Goal: Use online tool/utility: Use online tool/utility

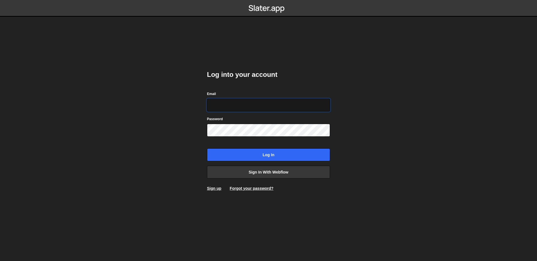
type input "simon@simonziri.com"
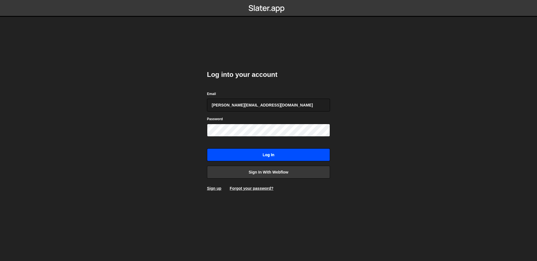
click at [287, 155] on input "Log in" at bounding box center [268, 154] width 123 height 13
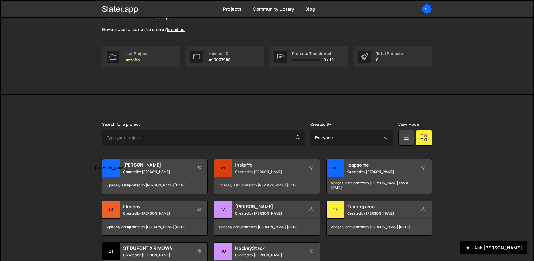
scroll to position [95, 0]
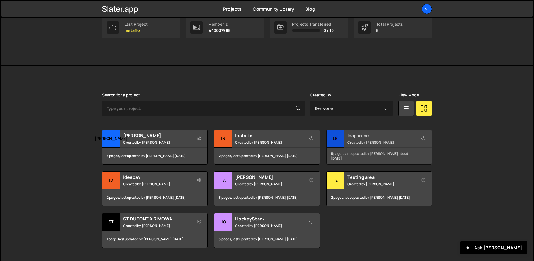
click at [363, 141] on small "Created by [PERSON_NAME]" at bounding box center [381, 142] width 67 height 5
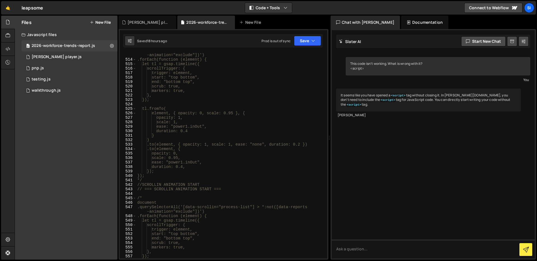
scroll to position [2399, 0]
click at [198, 189] on div ".querySelectorAll('[data-scrollin="process-list"] > *:not([data-reports -animat…" at bounding box center [230, 160] width 189 height 219
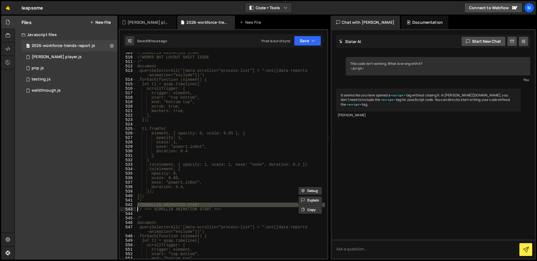
scroll to position [2381, 0]
click at [197, 200] on div "//SCROLLIN ANIMATION START //WORKS BUT LAYOUT SHIFT ISSUE /* document .querySel…" at bounding box center [230, 158] width 189 height 215
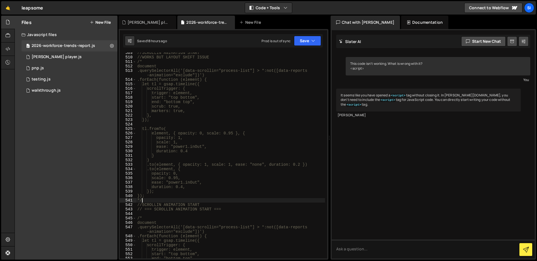
type textarea "*"
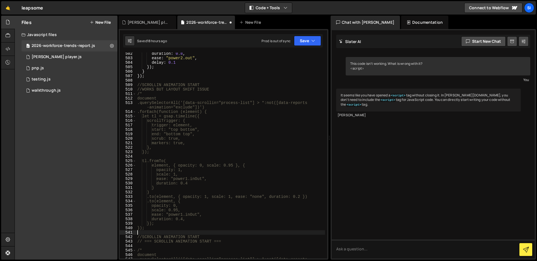
scroll to position [2339, 0]
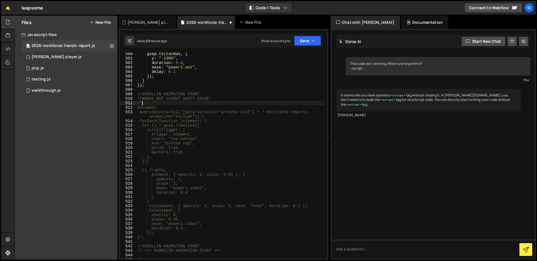
click at [163, 104] on div "gsap . to ( tocNav , { y : "-100%" , duration : 0.8 , ease : "power2.out" , del…" at bounding box center [230, 159] width 189 height 215
type textarea "/"
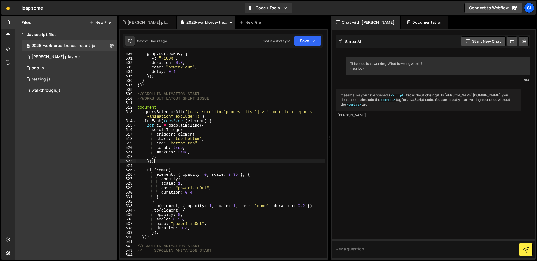
click at [192, 161] on div "gsap . to ( tocNav , { y : "-100%" , duration : 0.8 , ease : "power2.out" , del…" at bounding box center [230, 159] width 189 height 215
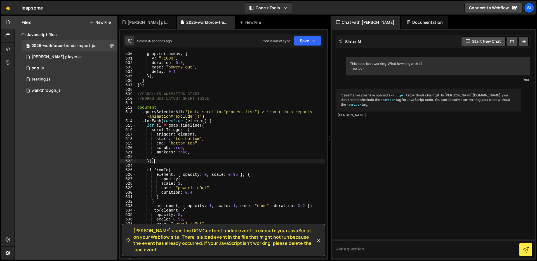
click at [215, 97] on div "gsap . to ( tocNav , { y : "-100%" , duration : 0.8 , ease : "power2.out" , del…" at bounding box center [230, 159] width 189 height 215
type textarea "//WORKS BUT LAYOUT SHIFT ISSUE"
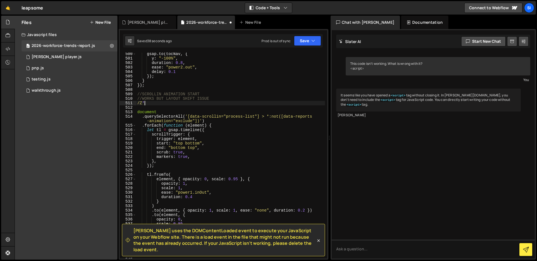
type textarea "/*"
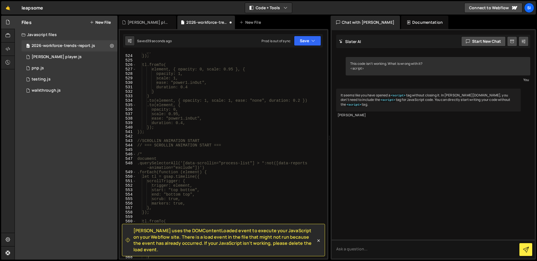
scroll to position [2449, 0]
click at [192, 152] on div "}, }); tl.fromTo( element, { opacity: 0, scale: 0.95 }, { opacity: 1, scale: 1,…" at bounding box center [230, 156] width 189 height 215
click at [194, 136] on div "}, }); tl.fromTo( element, { opacity: 0, scale: 0.95 }, { opacity: 1, scale: 1,…" at bounding box center [230, 156] width 189 height 215
click at [175, 153] on div "}, }); tl.fromTo( element, { opacity: 0, scale: 0.95 }, { opacity: 1, scale: 1,…" at bounding box center [230, 156] width 189 height 215
type textarea "/"
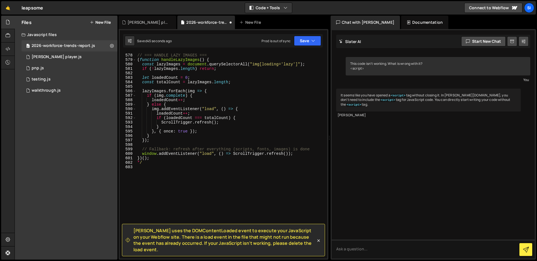
scroll to position [2700, 0]
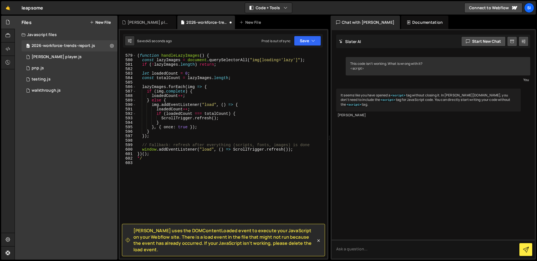
click at [160, 163] on div "// === HANDLE LAZY IMAGES === ( function handleLazyImages ( ) { const lazyImage…" at bounding box center [230, 156] width 189 height 215
click at [161, 160] on div "// === HANDLE LAZY IMAGES === ( function handleLazyImages ( ) { const lazyImage…" at bounding box center [230, 156] width 189 height 215
type textarea "*"
click at [193, 176] on div "// === HANDLE LAZY IMAGES === ( function handleLazyImages ( ) { const lazyImage…" at bounding box center [230, 156] width 189 height 215
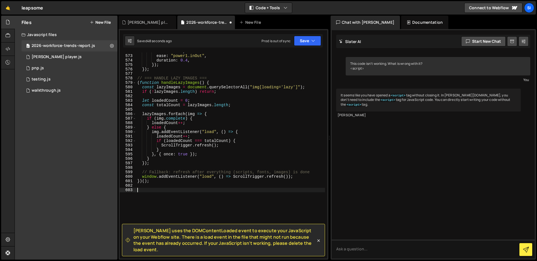
scroll to position [2673, 0]
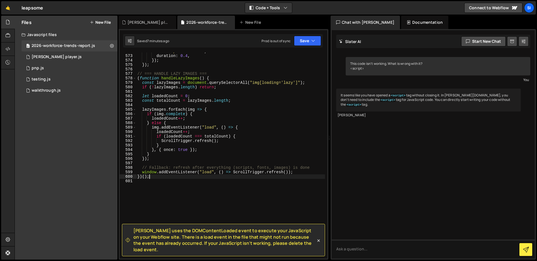
click at [177, 179] on div "ease : "power1.inOut" , duration : 0.4 , }) ; }) ; // === HANDLE LAZY IMAGES ==…" at bounding box center [230, 156] width 189 height 215
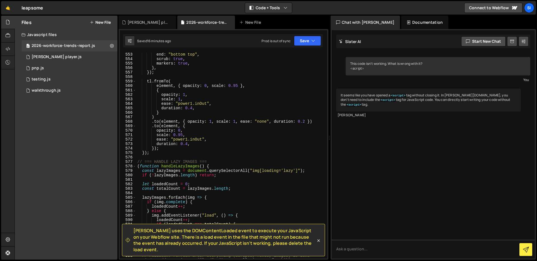
scroll to position [2584, 0]
click at [180, 131] on div "start : "top bottom" , end : "bottom top" , scrub : true , markers : true , } ,…" at bounding box center [230, 155] width 189 height 215
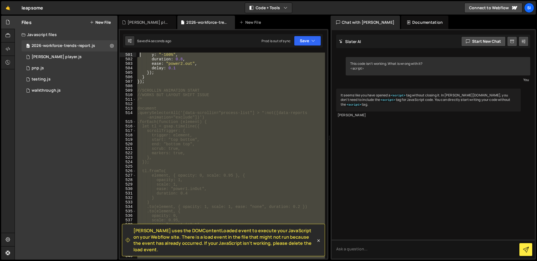
scroll to position [2285, 0]
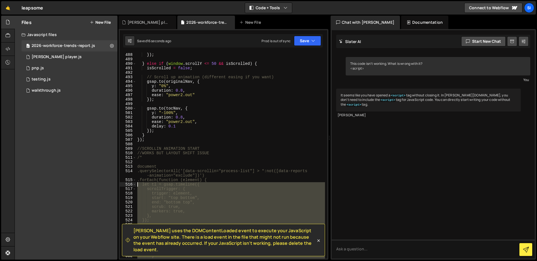
drag, startPoint x: 176, startPoint y: 188, endPoint x: 132, endPoint y: 186, distance: 43.9
click at [132, 186] on div "opacity: 0.4, 488 489 490 491 492 493 494 495 496 497 498 499 500 501 502 503 5…" at bounding box center [223, 156] width 207 height 206
type textarea "let tl = gsap.timeline({ scrollTrigger: {"
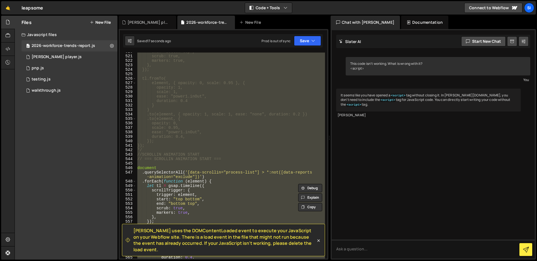
scroll to position [2444, 0]
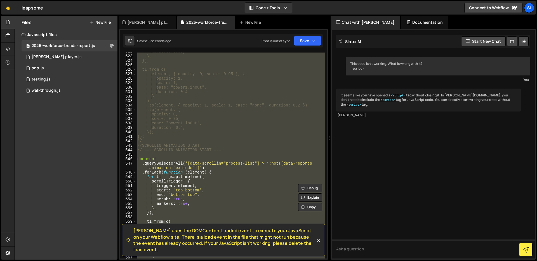
click at [165, 155] on div "markers: true, }, }); tl.fromTo( element, { opacity: 0, scale: 0.95 }, { opacit…" at bounding box center [230, 156] width 189 height 206
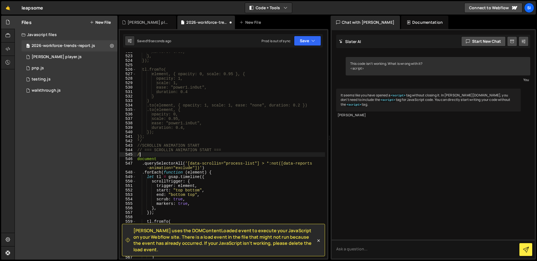
type textarea "/*"
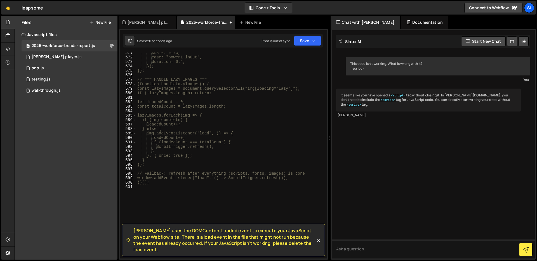
scroll to position [2667, 0]
click at [162, 191] on div "scale: 0.95, ease: "power1.inOut", duration: 0.4, }); }); // === HANDLE LAZY IM…" at bounding box center [230, 158] width 189 height 215
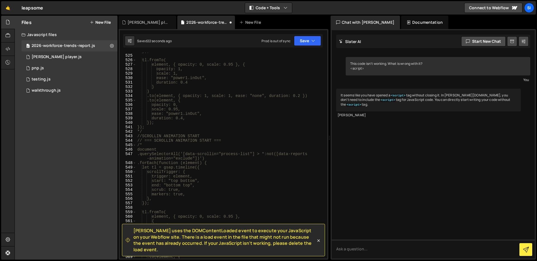
scroll to position [2452, 0]
click at [165, 133] on div "}); tl.fromTo( element, { opacity: 0, scale: 0.95 }, { opacity: 1, scale: 1, ea…" at bounding box center [230, 158] width 189 height 215
type textarea "*"
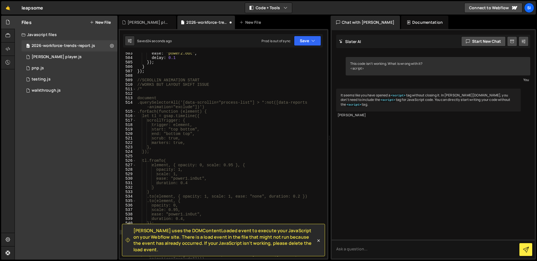
scroll to position [2353, 0]
click at [157, 88] on div "ease : "power2.out" , delay : 0.1 }) ; } }) ; //SCROLLIN ANIMATION START //WORK…" at bounding box center [230, 158] width 189 height 215
type textarea "/"
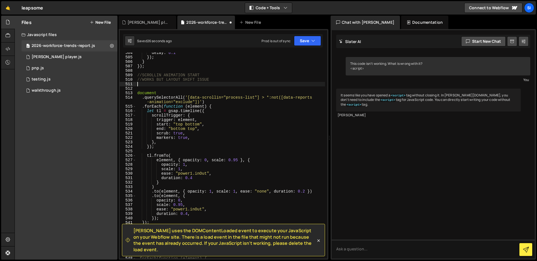
scroll to position [2358, 0]
click at [179, 198] on div "delay : 0.1 }) ; } }) ; //SCROLLIN ANIMATION START //WORKS BUT LAYOUT SHIFT ISS…" at bounding box center [230, 158] width 189 height 215
click at [233, 173] on div "delay : 0.1 }) ; } }) ; //SCROLLIN ANIMATION START //WORKS BUT LAYOUT SHIFT ISS…" at bounding box center [230, 158] width 189 height 215
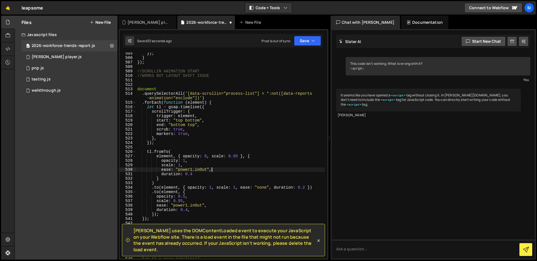
scroll to position [2368, 0]
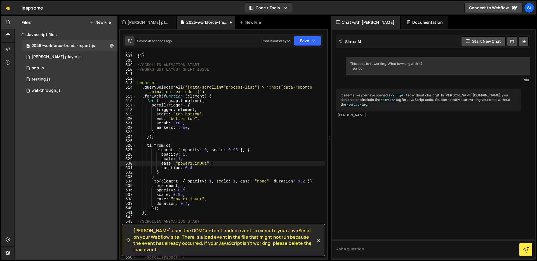
click at [305, 182] on div "} }) ; //SCROLLIN ANIMATION START //WORKS BUT LAYOUT SHIFT ISSUE document . que…" at bounding box center [230, 156] width 189 height 215
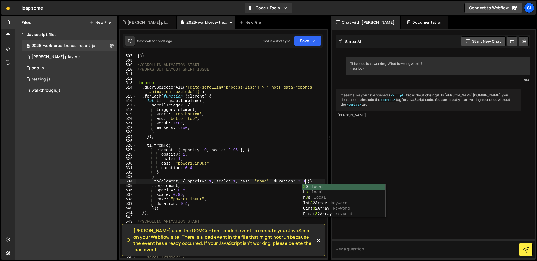
click at [281, 200] on div "} }) ; //SCROLLIN ANIMATION START //WORKS BUT LAYOUT SHIFT ISSUE document . que…" at bounding box center [230, 156] width 189 height 215
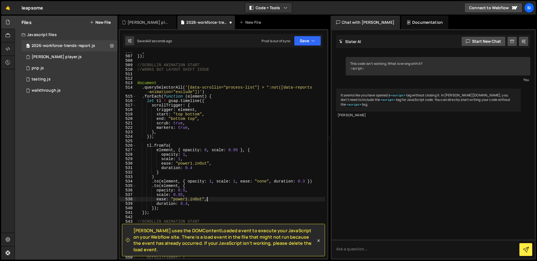
scroll to position [0, 3]
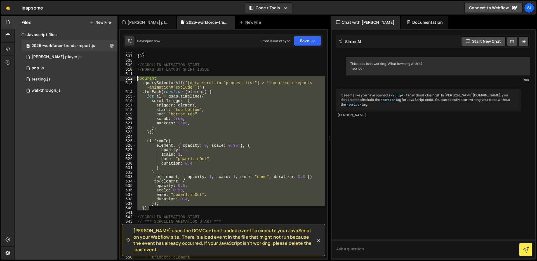
drag, startPoint x: 206, startPoint y: 209, endPoint x: 136, endPoint y: 80, distance: 147.3
click at [134, 79] on div "duration: 0.4, 506 507 508 509 510 511 512 513 514 515 516 517 518 519 520 521 …" at bounding box center [223, 156] width 207 height 206
type textarea "document .querySelectorAll('[data-scrollin="process-list"] > *:not([data-report…"
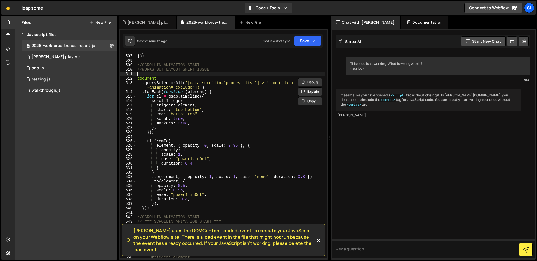
click at [171, 76] on div "} }) ; //SCROLLIN ANIMATION START //WORKS BUT LAYOUT SHIFT ISSUE document . que…" at bounding box center [230, 156] width 189 height 215
type textarea "/*"
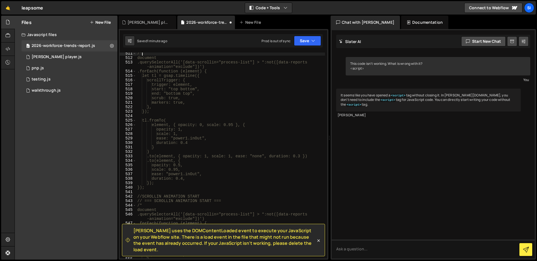
scroll to position [2391, 0]
click at [169, 188] on div "/* document .querySelectorAll('[data-scrollin="process-list"] > *:not([data-rep…" at bounding box center [230, 156] width 189 height 215
type textarea "Ü"
type textarea "*/"
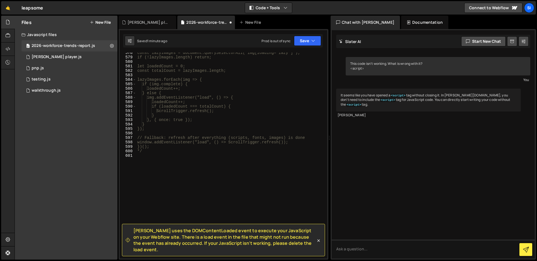
click at [172, 168] on div "const lazyImages = document.querySelectorAll("img[loading='lazy']"); if (!lazyI…" at bounding box center [230, 158] width 189 height 215
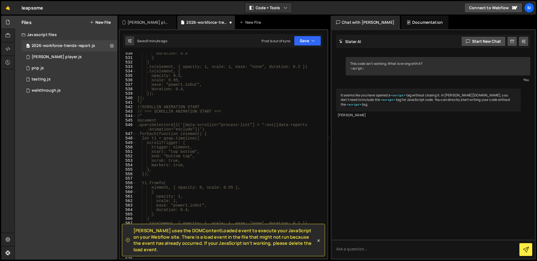
scroll to position [2477, 0]
click at [183, 112] on div "duration: 0.4 } ) .to(element, { opacity: 1, scale: 1, ease: "none", duration: …" at bounding box center [230, 160] width 189 height 215
type textarea "// === SCROLLIN ANIMATION START === /*"
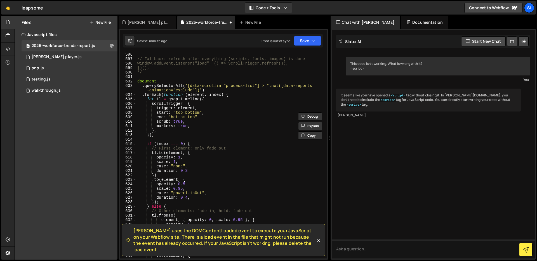
scroll to position [2762, 0]
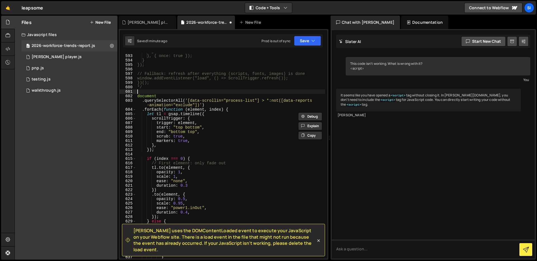
click at [172, 91] on div "} }, { once: true }); } }); // Fallback: refresh after everything (scripts, fon…" at bounding box center [230, 156] width 189 height 215
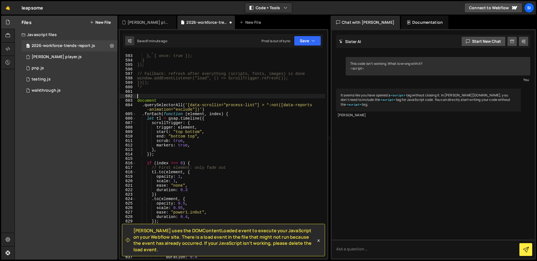
paste textarea "/"
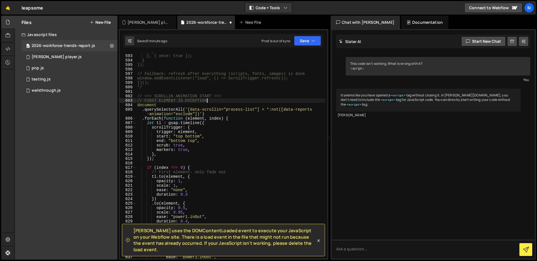
scroll to position [0, 4]
click at [219, 114] on div "} }, { once: true }); } }); // Fallback: refresh after everything (scripts, fon…" at bounding box center [230, 156] width 189 height 215
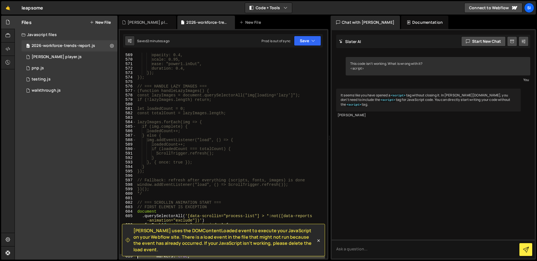
scroll to position [2683, 0]
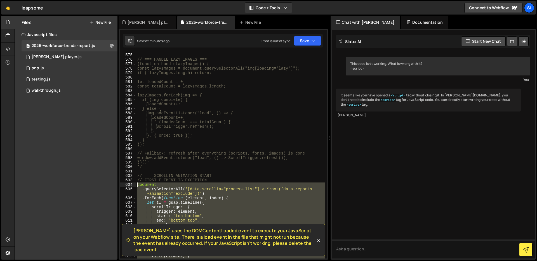
drag, startPoint x: 177, startPoint y: 193, endPoint x: 130, endPoint y: 185, distance: 47.9
click at [130, 185] on div ".querySelectorAll('[data-scrollin="process-list"] > *:not([data-reports-animati…" at bounding box center [223, 156] width 207 height 206
type textarea "document .querySelectorAll('[data-scrollin="process-list"] > *:not([data-report…"
paste textarea
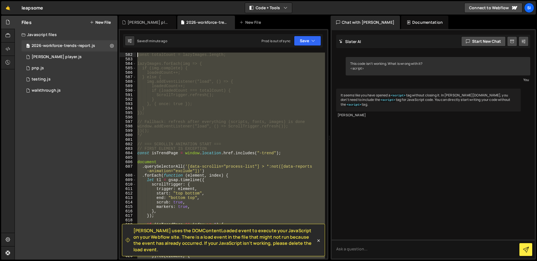
scroll to position [2683, 0]
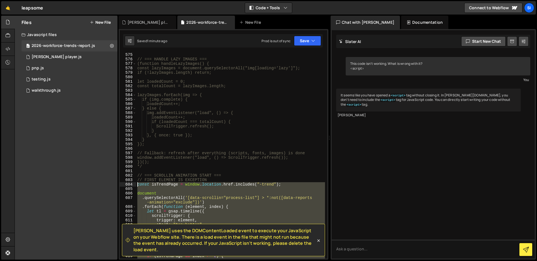
drag, startPoint x: 194, startPoint y: 207, endPoint x: 131, endPoint y: 185, distance: 66.6
click at [131, 185] on div "575 576 577 578 579 580 581 582 583 584 585 586 587 588 589 590 591 592 593 594…" at bounding box center [223, 156] width 207 height 206
type textarea "const isTrendPage = window.location.href.includes("-trend");"
paste textarea
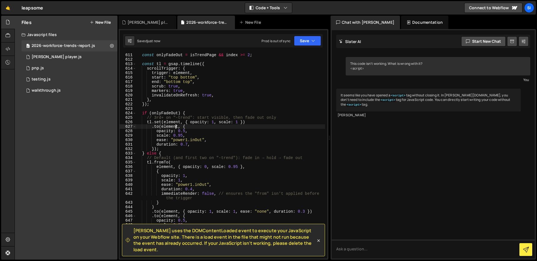
click at [175, 128] on div "items . forEach (( element , index ) => { const onlyFadeOut = isTrendPage && in…" at bounding box center [230, 155] width 189 height 215
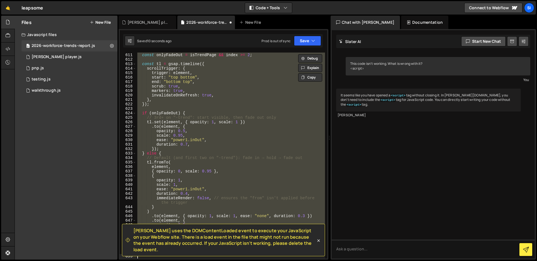
type textarea "});"
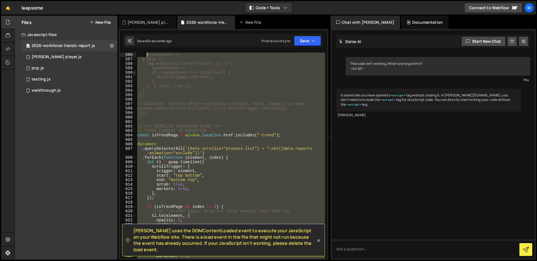
scroll to position [2719, 0]
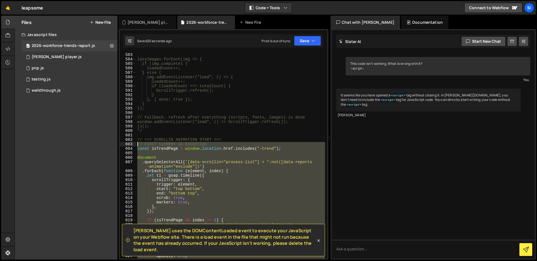
drag, startPoint x: 184, startPoint y: 221, endPoint x: 129, endPoint y: 145, distance: 94.1
click at [129, 145] on div "583 584 585 586 587 588 589 590 591 592 593 594 595 596 597 598 599 600 601 602…" at bounding box center [223, 156] width 207 height 206
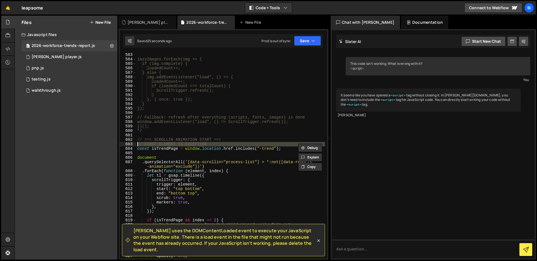
click at [129, 144] on div "603" at bounding box center [128, 144] width 16 height 4
click at [173, 170] on div "lazyImages.forEach(img => { if (img.complete) { loadedCount++; } else { img.add…" at bounding box center [230, 160] width 189 height 215
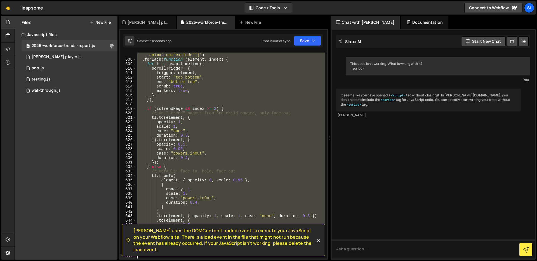
drag, startPoint x: 138, startPoint y: 148, endPoint x: 174, endPoint y: 343, distance: 199.0
click at [174, 261] on html "Projects Community Library Blog SI Projects Your Teams Invite team member Accou…" at bounding box center [268, 130] width 537 height 261
type textarea "});"
paste textarea
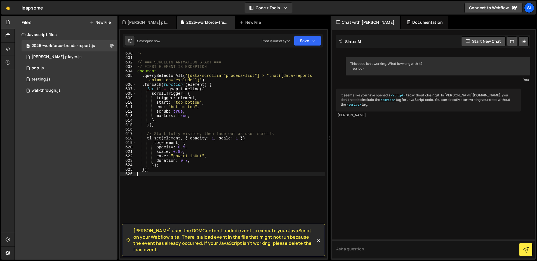
scroll to position [2794, 0]
click at [181, 117] on div "})(); */ // === SCROLLIN ANIMATION START === // FIRST ELEMENT IS EXCEPTION docu…" at bounding box center [230, 156] width 189 height 215
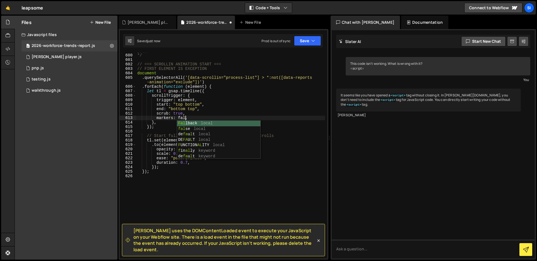
scroll to position [0, 3]
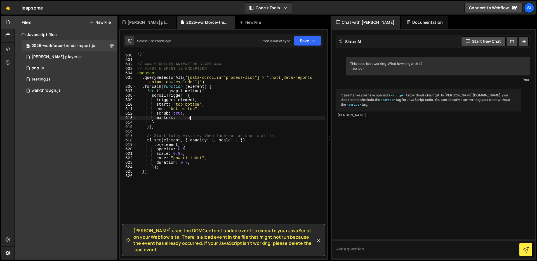
click at [226, 153] on div "})(); */ // === SCROLLIN ANIMATION START === // FIRST ELEMENT IS EXCEPTION docu…" at bounding box center [230, 156] width 189 height 215
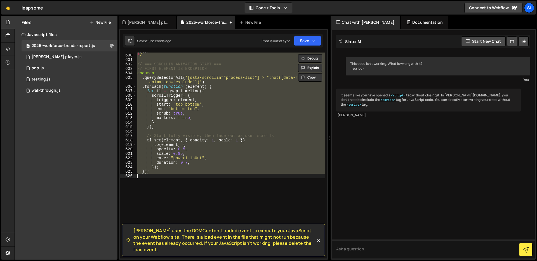
scroll to position [0, 1]
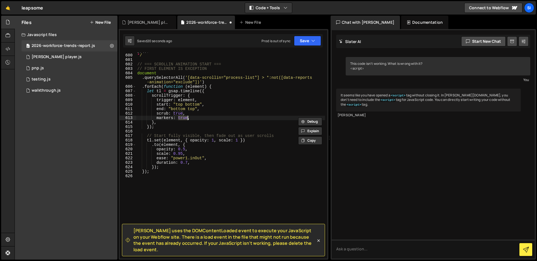
type textarea "});"
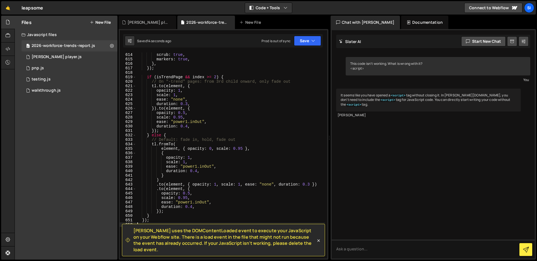
scroll to position [2854, 0]
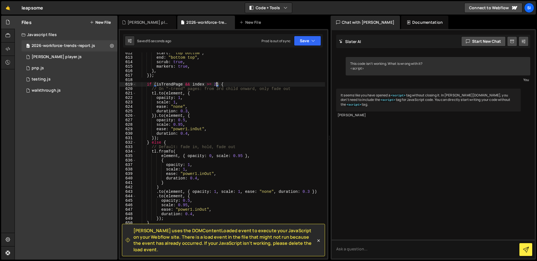
click at [217, 84] on div "start : "top bottom" , end : "bottom top" , scrub : true , markers : true , } ,…" at bounding box center [230, 158] width 189 height 215
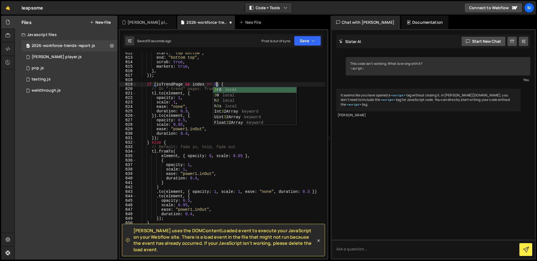
scroll to position [0, 5]
click at [212, 89] on div "start : "top bottom" , end : "bottom top" , scrub : true , markers : true , } ,…" at bounding box center [230, 158] width 189 height 215
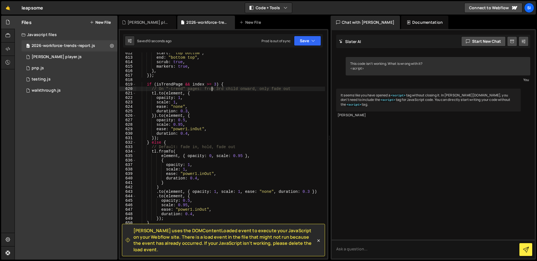
click at [208, 85] on div "start : "top bottom" , end : "bottom top" , scrub : true , markers : true , } ,…" at bounding box center [230, 158] width 189 height 215
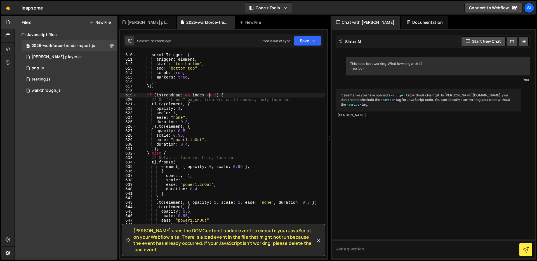
scroll to position [2842, 0]
click at [163, 156] on div "let tl = gsap . timeline ({ scrollTrigger : { trigger : element , start : "top …" at bounding box center [230, 157] width 189 height 215
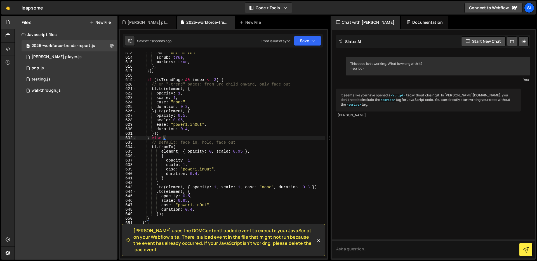
scroll to position [2859, 0]
click at [149, 138] on div "end : "bottom top" , scrub : true , markers : true , } , }) ; if ( isTrendPage …" at bounding box center [230, 158] width 189 height 215
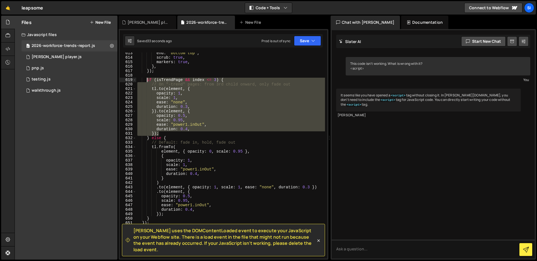
drag, startPoint x: 167, startPoint y: 134, endPoint x: 147, endPoint y: 80, distance: 57.8
click at [147, 80] on div "end : "bottom top" , scrub : true , markers : true , } , }) ; if ( isTrendPage …" at bounding box center [230, 158] width 189 height 215
click at [152, 137] on div "end : "bottom top" , scrub : true , markers : true , } , }) ; if ( isTrendPage …" at bounding box center [230, 158] width 189 height 215
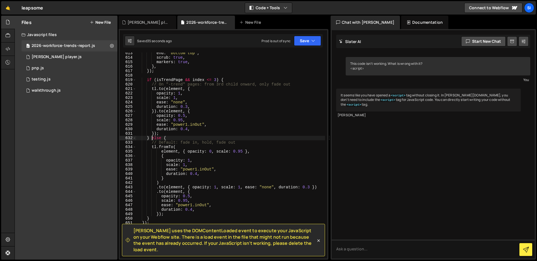
scroll to position [0, 1]
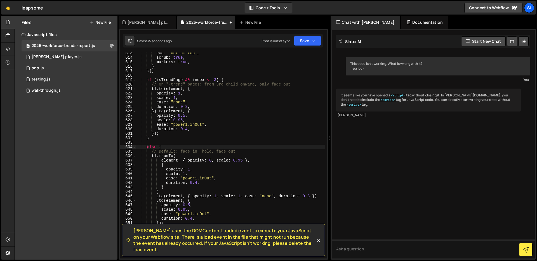
type textarea "else {"
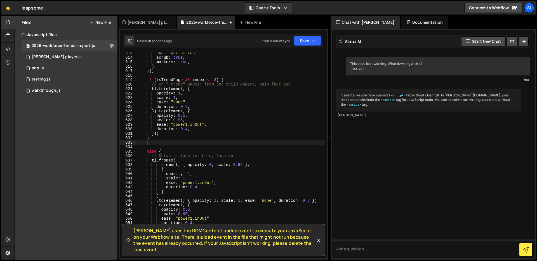
click at [154, 144] on div "end : "bottom top" , scrub : true , markers : true , } , }) ; if ( isTrendPage …" at bounding box center [230, 158] width 189 height 215
paste textarea "});"
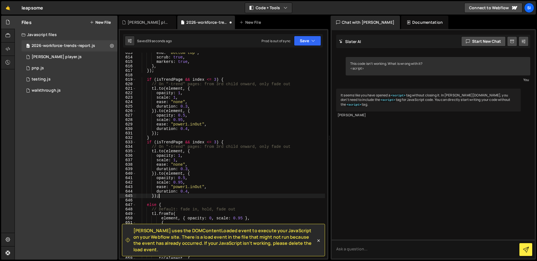
scroll to position [2869, 0]
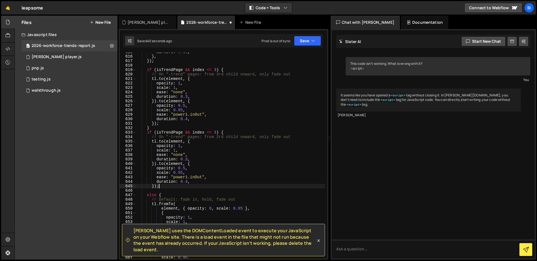
click at [147, 133] on div "markers : true , } , }) ; if ( isTrendPage && index <= 3 ) { // On "-trend" pag…" at bounding box center [230, 157] width 189 height 215
click at [216, 71] on div "markers : true , } , }) ; if ( isTrendPage && index <= 3 ) { // On "-trend" pag…" at bounding box center [230, 157] width 189 height 215
type textarea "if (isTrendPage && index <= 3) {"
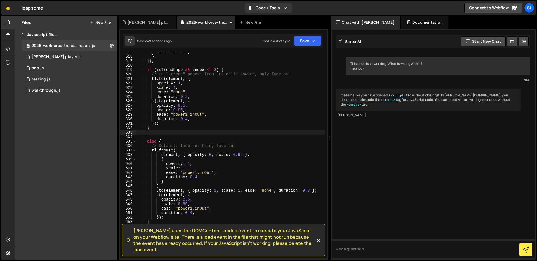
scroll to position [0, 0]
click at [207, 69] on div "markers : true , } , }) ; if ( isTrendPage && index <= 3 ) { // On "-trend" pag…" at bounding box center [230, 157] width 189 height 215
click at [216, 70] on div "markers : true , } , }) ; if ( isTrendPage && index >= 3 ) { // On "-trend" pag…" at bounding box center [230, 157] width 189 height 215
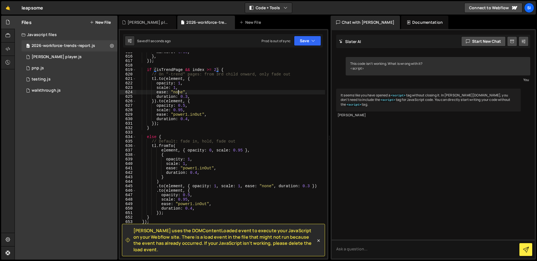
click at [179, 93] on div "markers : true , } , }) ; if ( isTrendPage && index >= 2 ) { // On "-trend" pag…" at bounding box center [230, 157] width 189 height 215
click at [181, 94] on div "markers : true , } , }) ; if ( isTrendPage && index >= 2 ) { // On "-trend" pag…" at bounding box center [230, 156] width 189 height 206
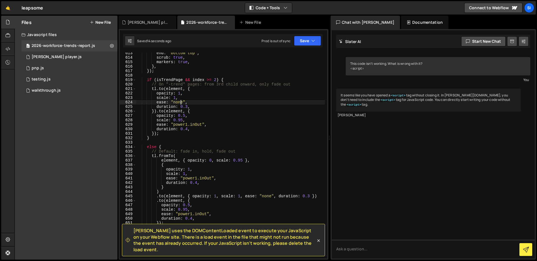
scroll to position [2858, 0]
click at [265, 196] on div "end : "bottom top" , scrub : true , markers : true , } , }) ; if ( isTrendPage …" at bounding box center [230, 159] width 189 height 215
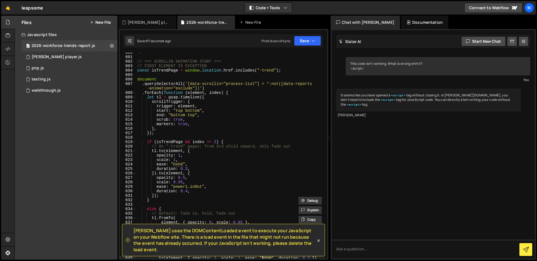
scroll to position [2797, 0]
click at [190, 112] on div "*/ // === SCROLLIN ANIMATION START === // FIRST ELEMENT IS EXCEPTION const isTr…" at bounding box center [230, 158] width 189 height 215
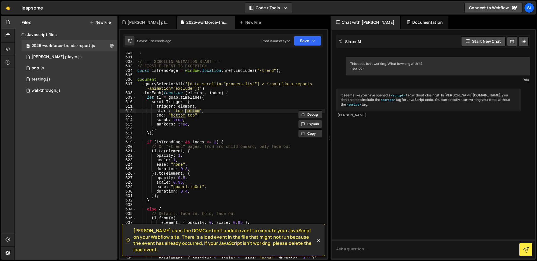
click at [183, 132] on div "*/ // === SCROLLIN ANIMATION START === // FIRST ELEMENT IS EXCEPTION const isTr…" at bounding box center [230, 158] width 189 height 215
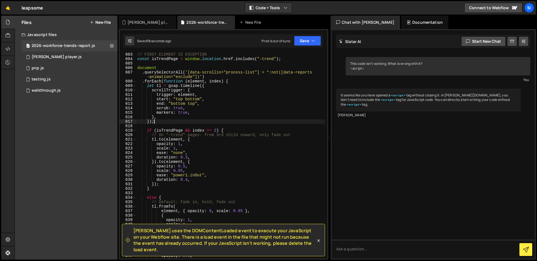
scroll to position [2818, 0]
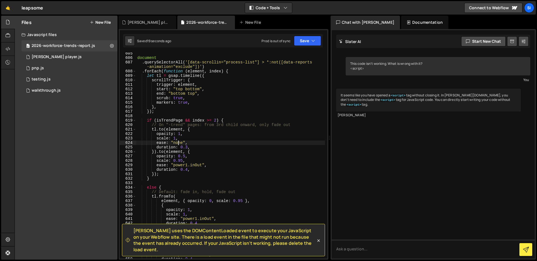
click at [179, 141] on div "document . querySelectorAll ( '[data-scrollin="process-list"] > *:not([data-rep…" at bounding box center [230, 158] width 189 height 215
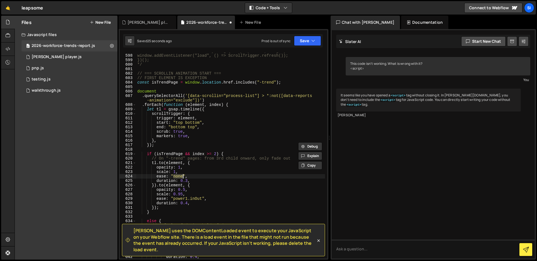
scroll to position [2780, 0]
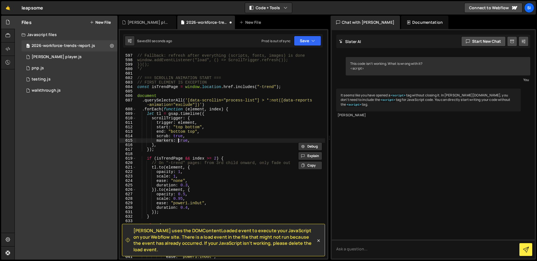
click at [179, 139] on div "// Fallback: refresh after everything (scripts, fonts, images) is done window.a…" at bounding box center [230, 156] width 189 height 215
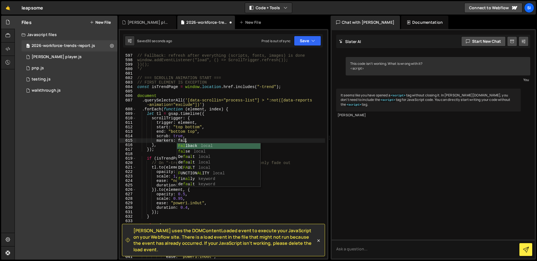
scroll to position [0, 3]
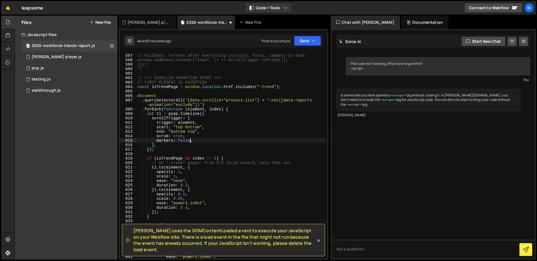
click at [193, 120] on div "// Fallback: refresh after everything (scripts, fonts, images) is done window.a…" at bounding box center [230, 156] width 189 height 215
type textarea "scrollTrigger: {"
